Goal: Task Accomplishment & Management: Use online tool/utility

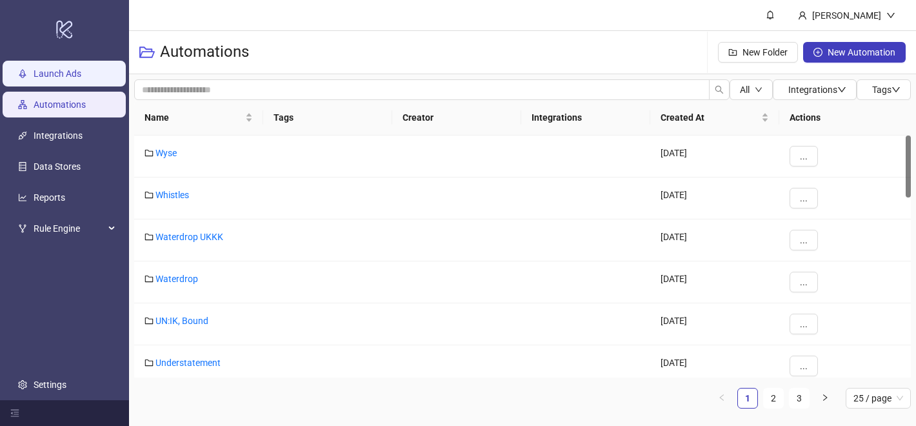
click at [59, 72] on link "Launch Ads" at bounding box center [58, 73] width 48 height 10
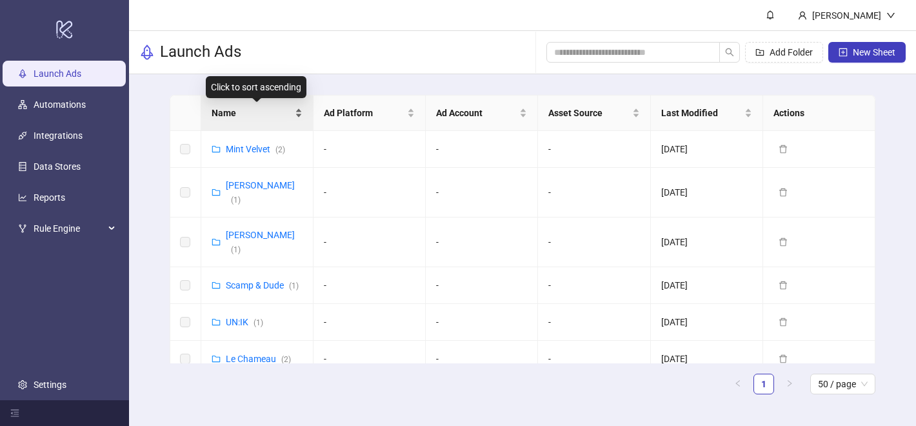
click at [235, 112] on span "Name" at bounding box center [252, 113] width 81 height 14
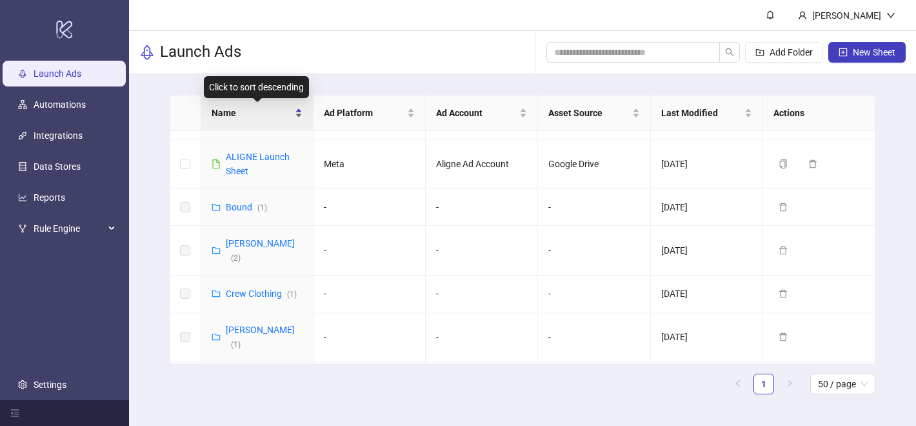
click at [277, 106] on div "Name" at bounding box center [257, 113] width 91 height 14
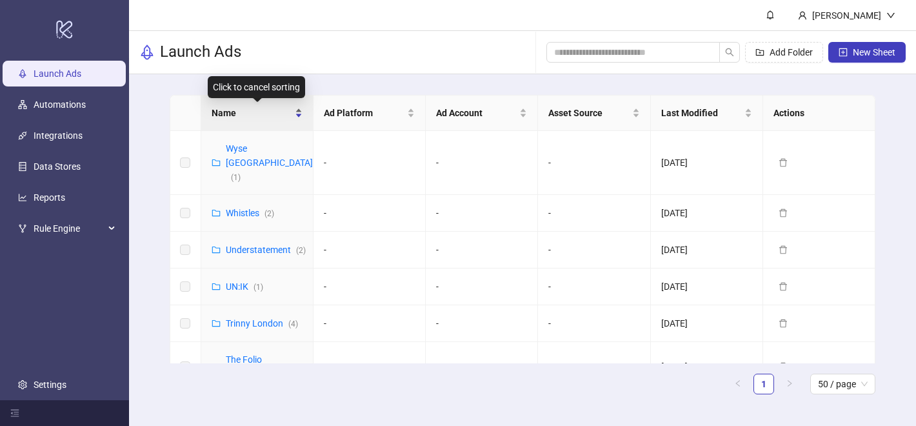
click at [276, 106] on div "Name" at bounding box center [257, 113] width 91 height 14
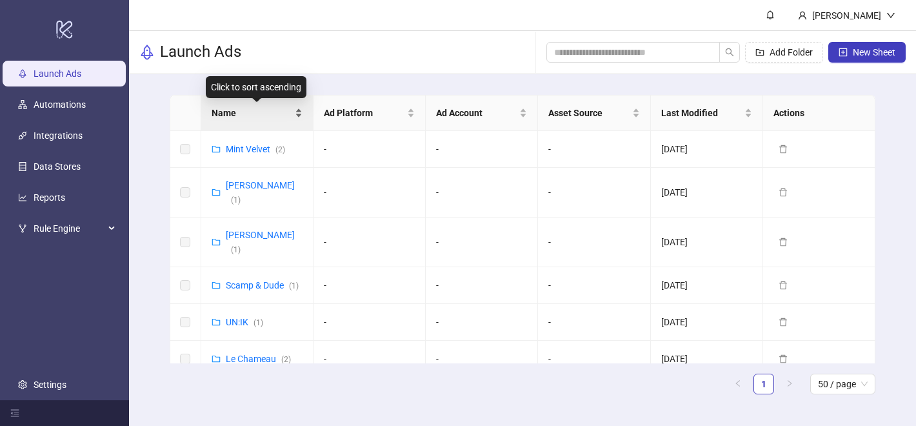
click at [255, 116] on span "Name" at bounding box center [252, 113] width 81 height 14
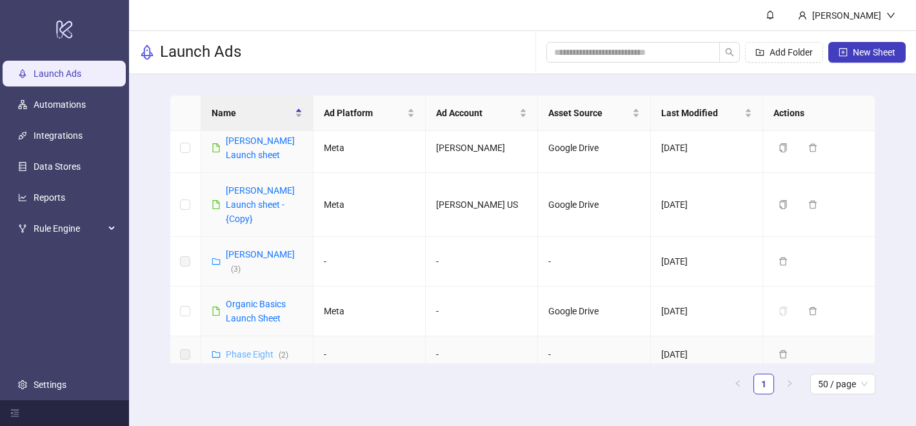
scroll to position [1385, 0]
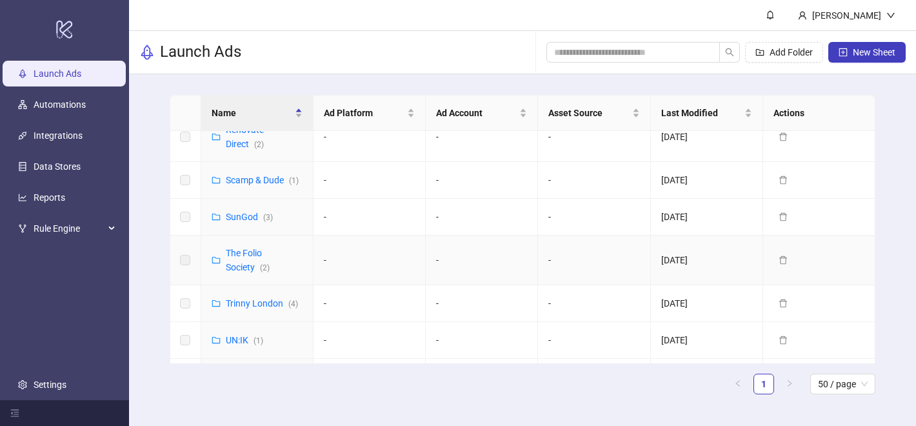
click at [246, 246] on div "The Folio Society ( 2 )" at bounding box center [264, 260] width 77 height 28
click at [247, 248] on link "The Folio Society ( 2 )" at bounding box center [248, 260] width 44 height 25
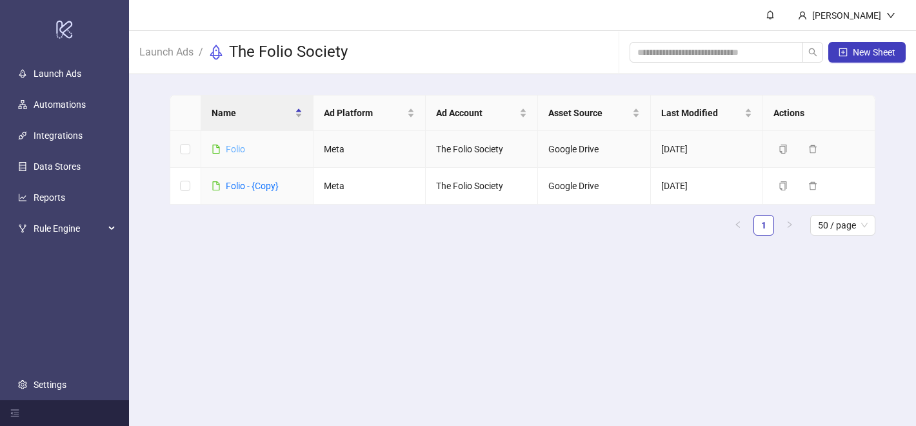
click at [243, 150] on link "Folio" at bounding box center [235, 149] width 19 height 10
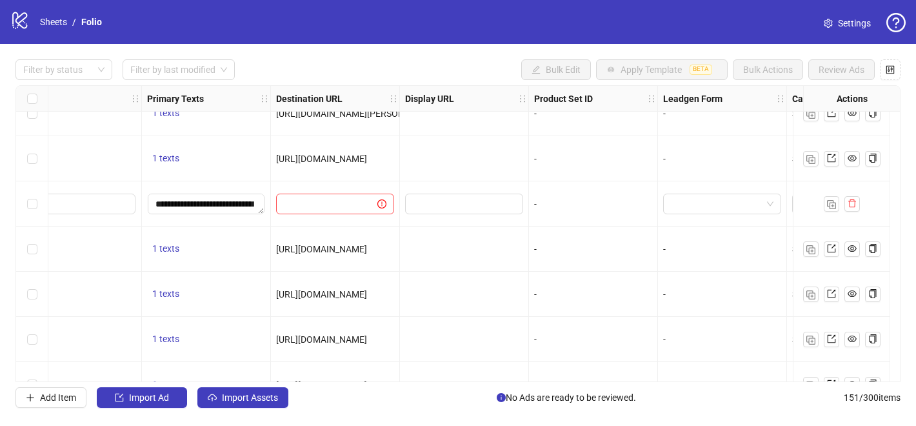
scroll to position [6391, 870]
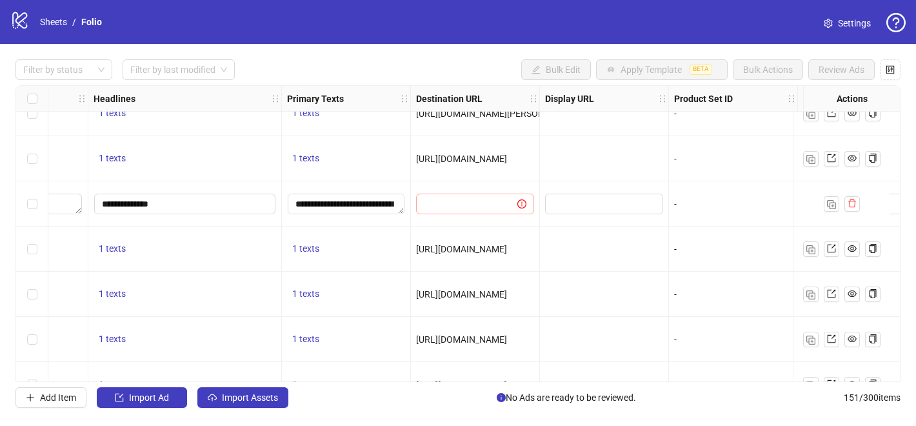
click at [465, 212] on span at bounding box center [475, 204] width 118 height 21
click at [458, 204] on input "text" at bounding box center [462, 204] width 76 height 14
paste input "**********"
type input "**********"
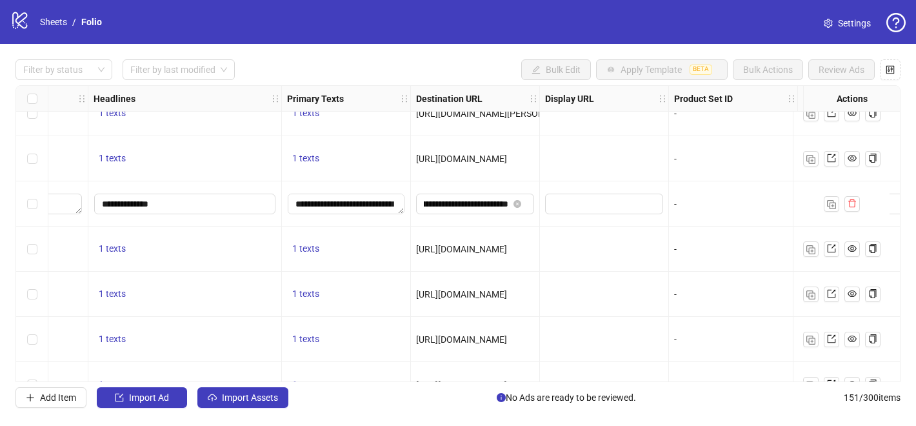
click at [568, 220] on div at bounding box center [604, 203] width 129 height 45
click at [481, 210] on input "**********" at bounding box center [466, 204] width 85 height 14
click at [642, 399] on span "Select" at bounding box center [640, 397] width 24 height 10
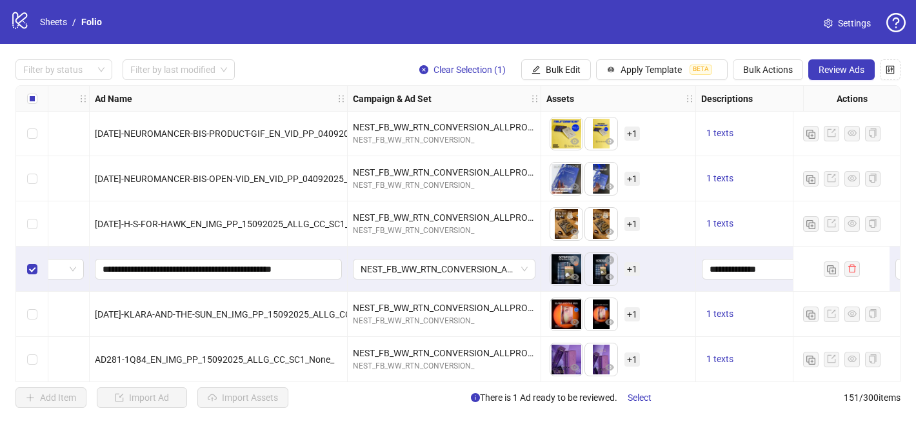
scroll to position [6333, 68]
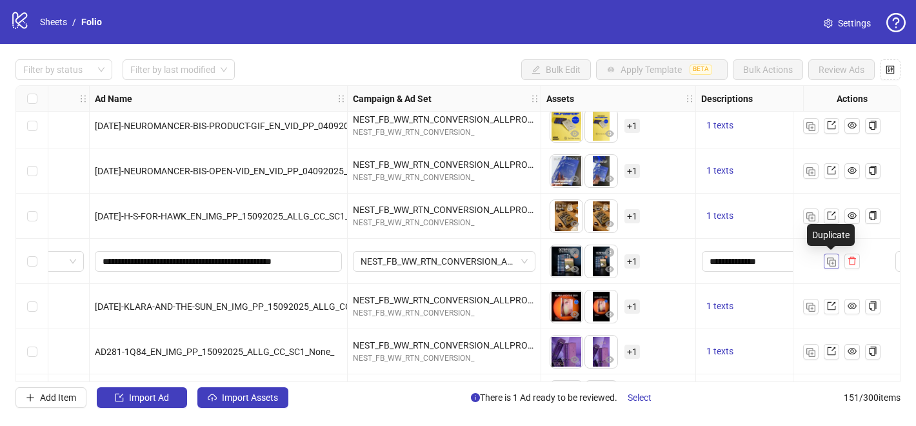
click at [834, 258] on img "button" at bounding box center [831, 262] width 9 height 9
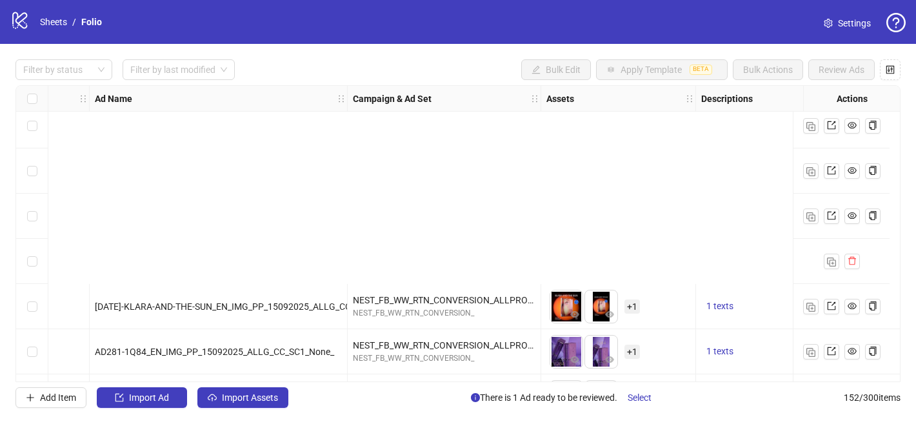
scroll to position [6603, 68]
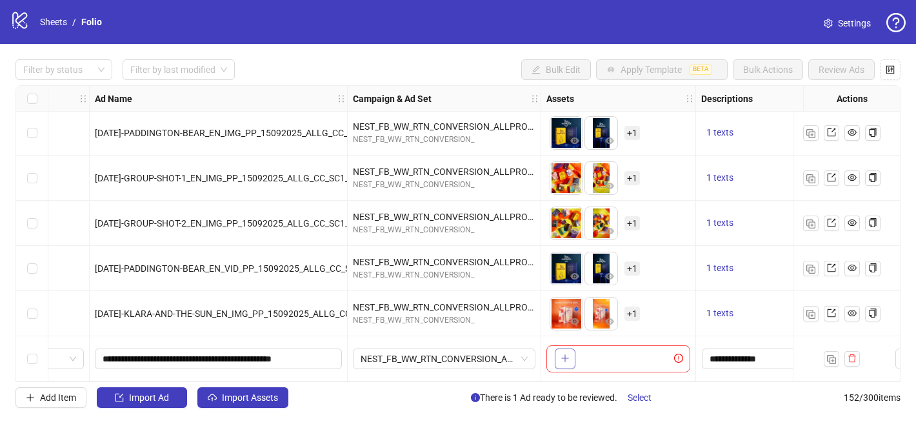
click at [562, 354] on icon "plus" at bounding box center [565, 358] width 9 height 9
click at [573, 349] on button "button" at bounding box center [565, 359] width 21 height 21
click at [565, 349] on button "button" at bounding box center [565, 359] width 21 height 21
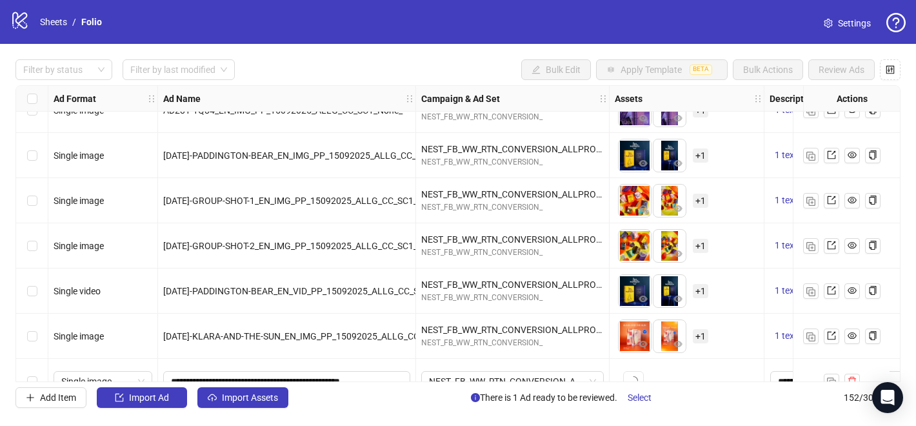
scroll to position [6603, 0]
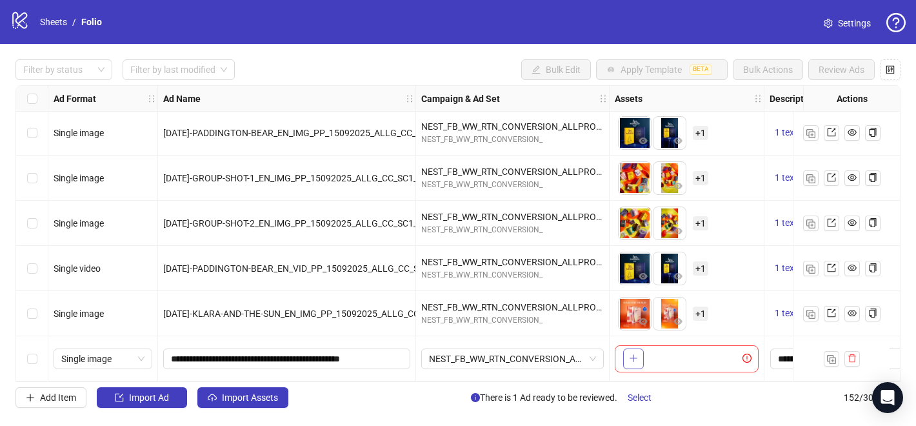
click at [642, 349] on button "button" at bounding box center [633, 359] width 21 height 21
click at [702, 353] on span "+ 1" at bounding box center [700, 359] width 15 height 14
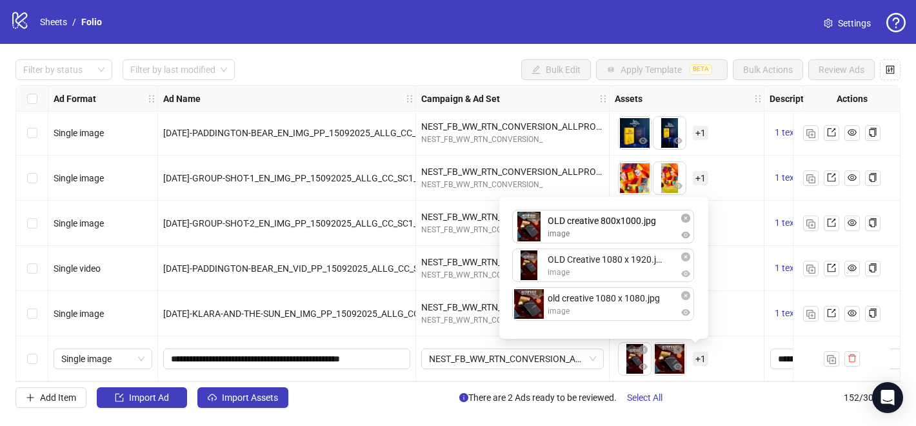
drag, startPoint x: 580, startPoint y: 318, endPoint x: 574, endPoint y: 240, distance: 78.4
click at [574, 240] on div "OLD Creative 1080 x 1920.jpg image old creative 1080 x 1080.jpg image OLD creat…" at bounding box center [604, 268] width 194 height 126
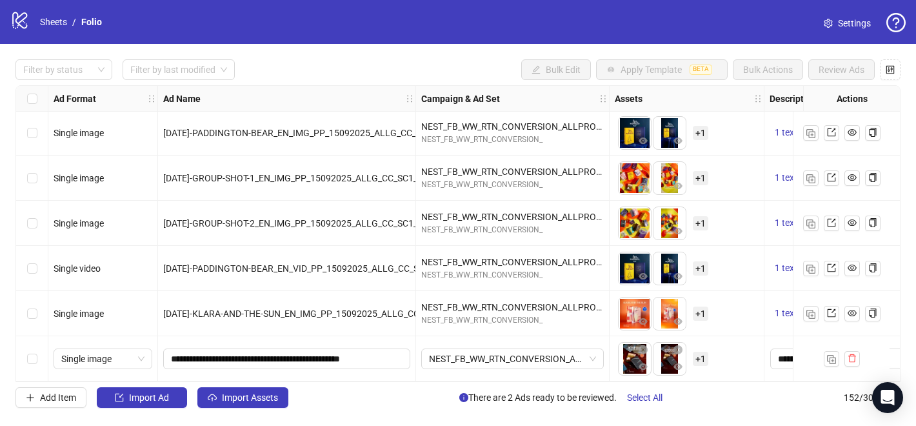
click at [718, 299] on div "To pick up a draggable item, press the space bar. While dragging, use the arrow…" at bounding box center [687, 314] width 144 height 40
click at [649, 400] on span "Select All" at bounding box center [644, 397] width 35 height 10
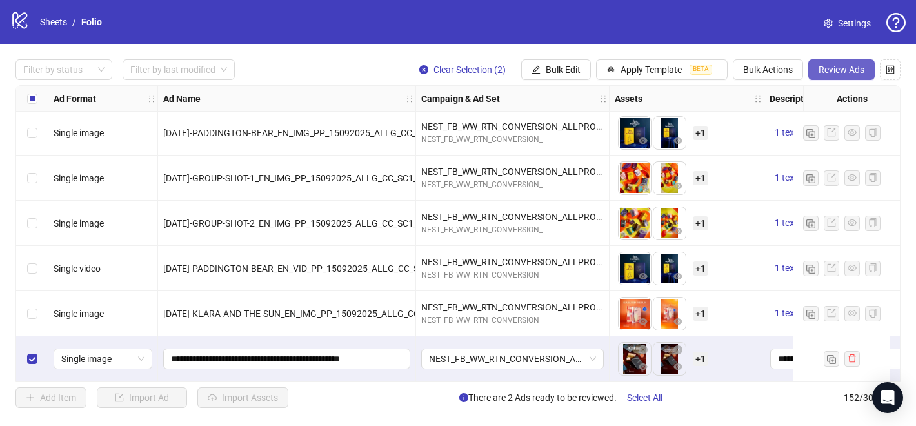
click at [836, 72] on span "Review Ads" at bounding box center [842, 70] width 46 height 10
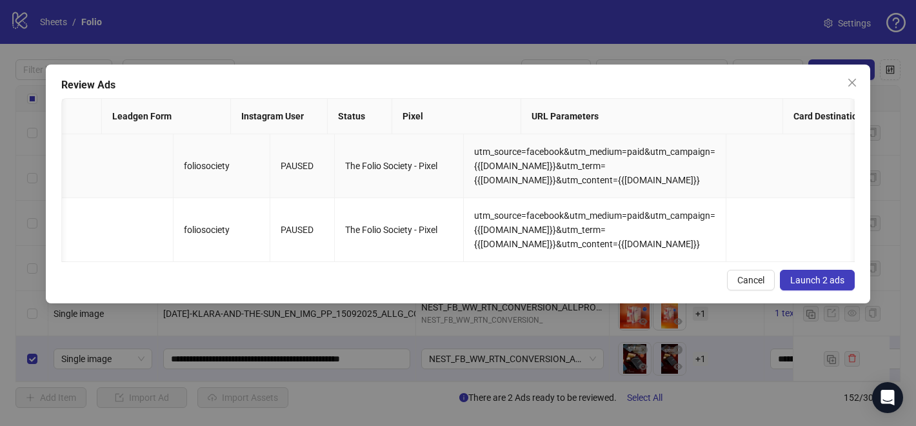
scroll to position [0, 2234]
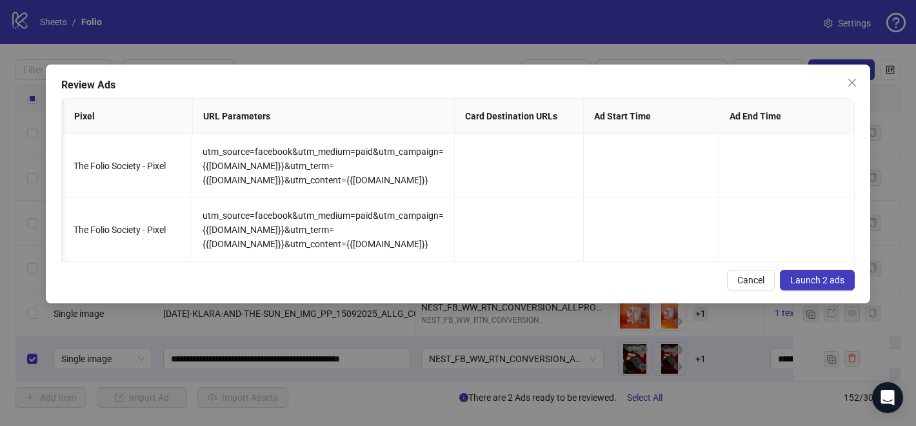
click at [823, 280] on span "Launch 2 ads" at bounding box center [818, 280] width 54 height 10
